Goal: Task Accomplishment & Management: Check status

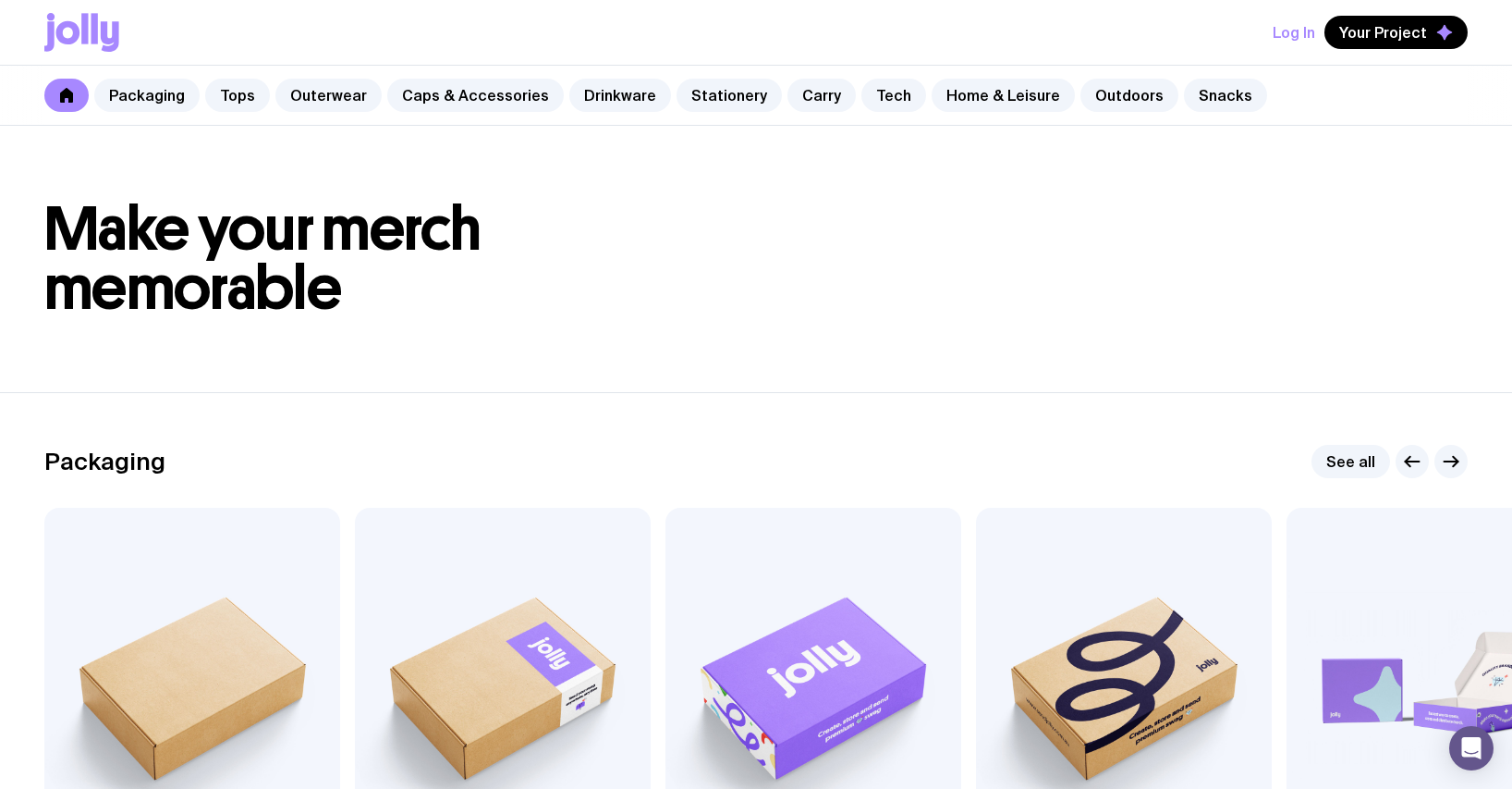
click at [1309, 28] on button "Log In" at bounding box center [1294, 32] width 43 height 33
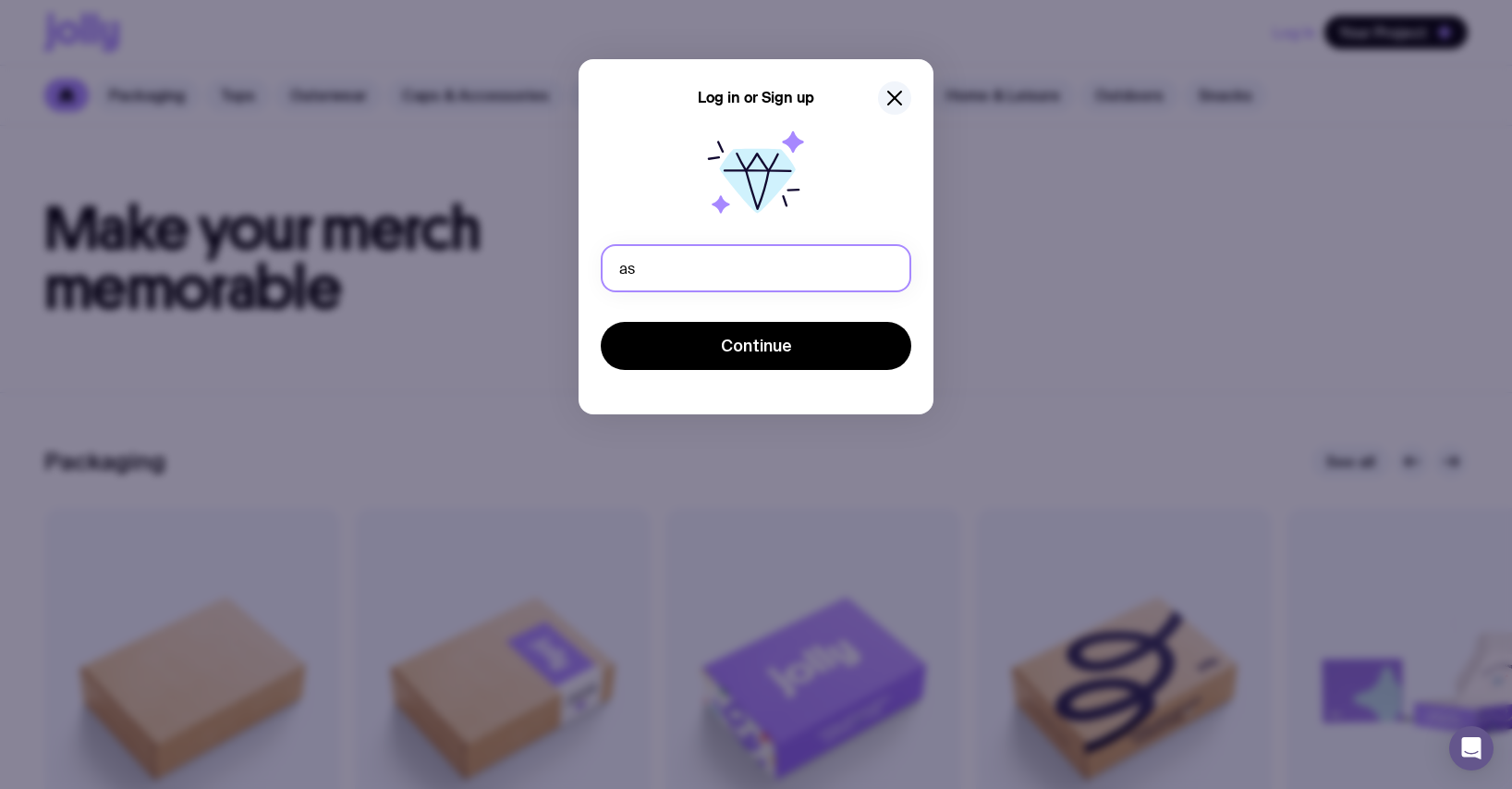
type input "a"
type input "[EMAIL_ADDRESS][DOMAIN_NAME]"
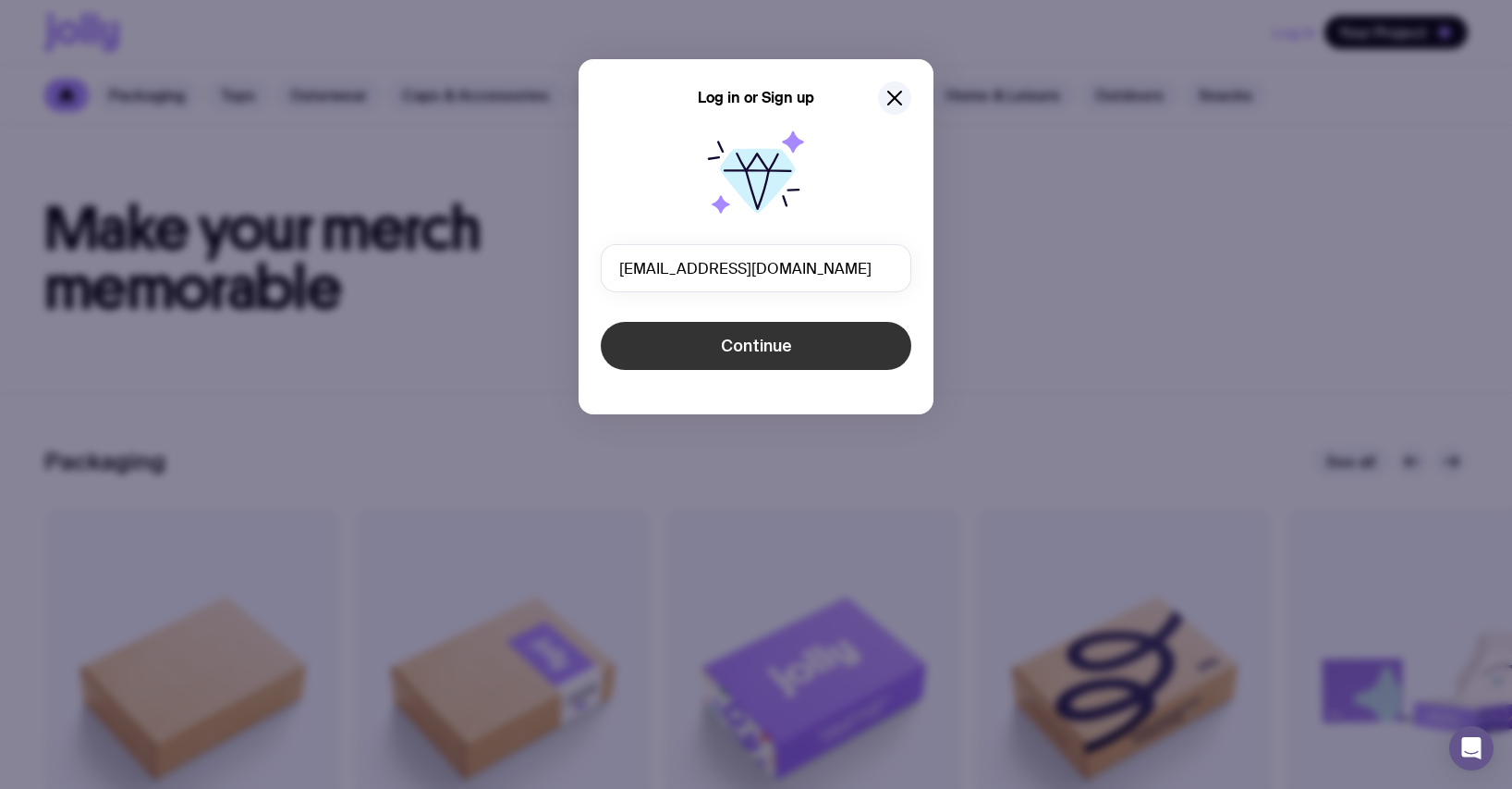
click at [806, 346] on button "Continue" at bounding box center [756, 345] width 310 height 48
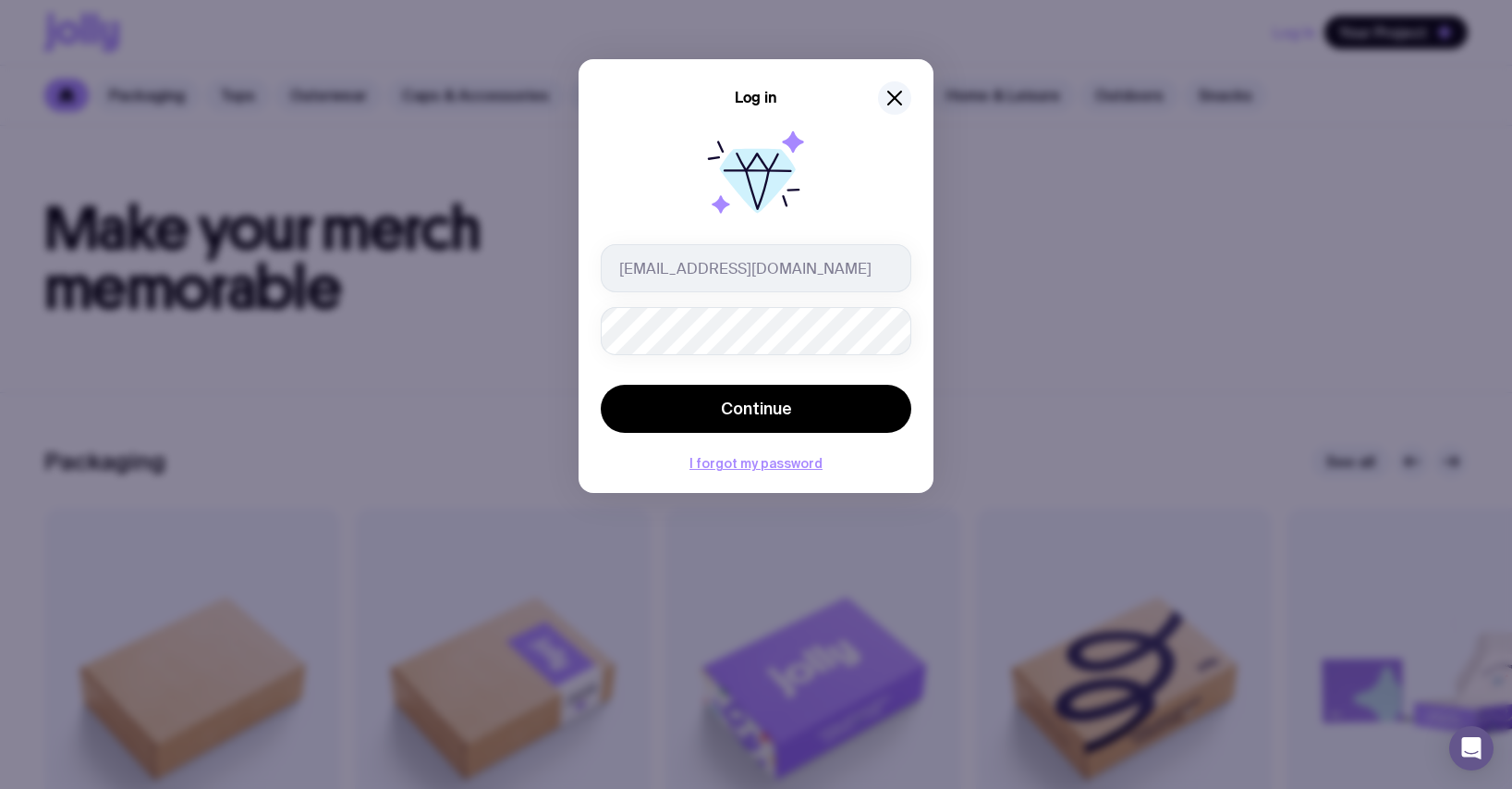
click at [600, 385] on button "Continue" at bounding box center [756, 409] width 310 height 48
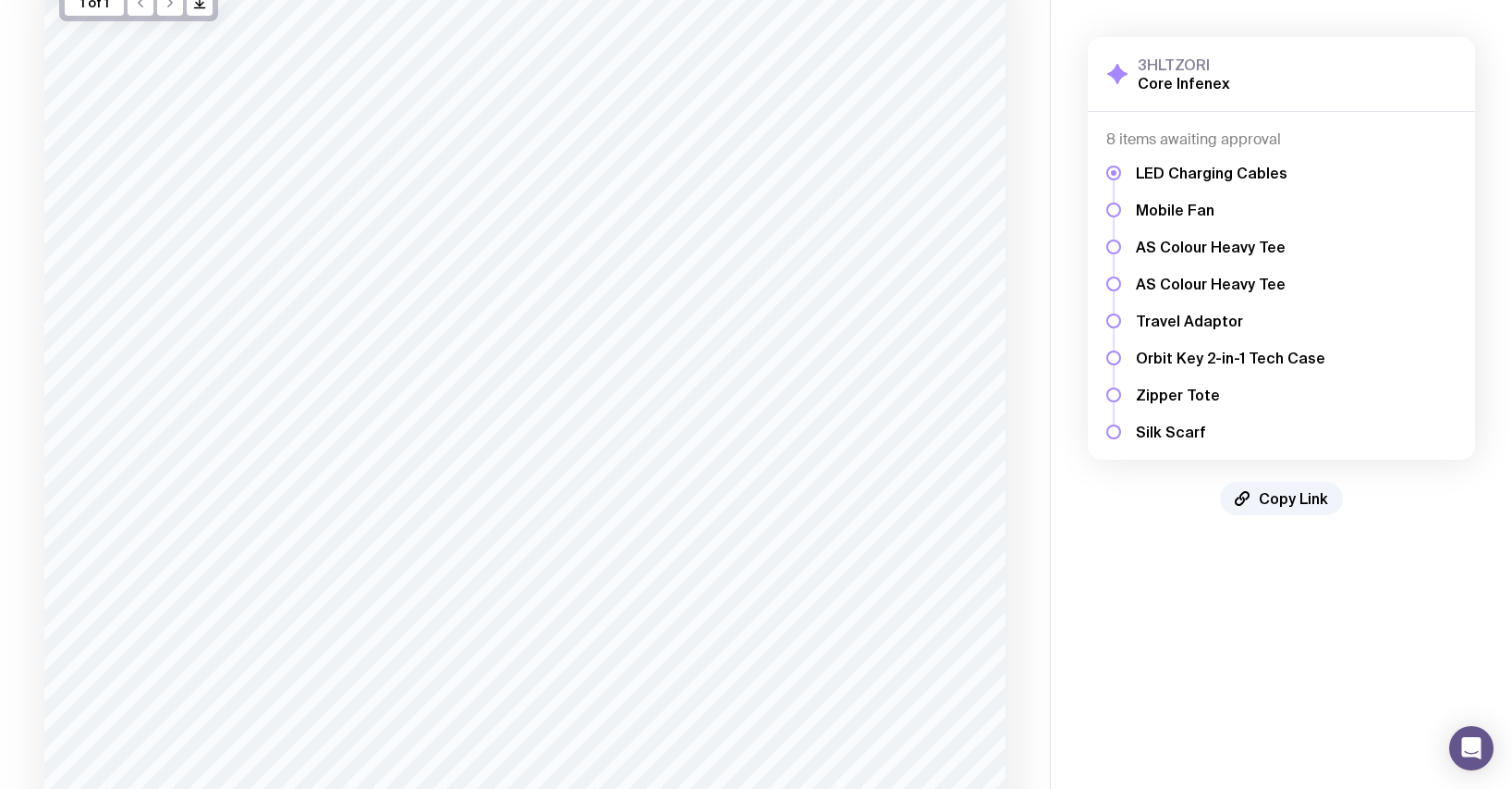
scroll to position [93, 0]
